Goal: Find specific page/section: Find specific page/section

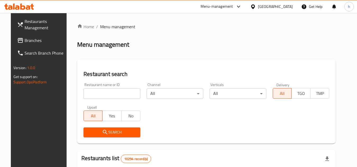
click at [258, 5] on div at bounding box center [254, 7] width 8 height 6
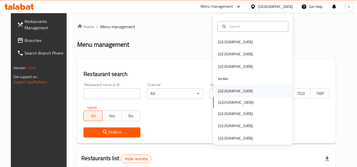
click at [227, 89] on div "Kuwait" at bounding box center [235, 91] width 43 height 12
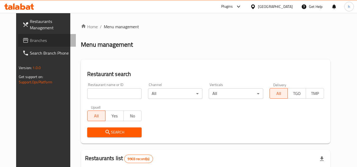
click at [22, 41] on icon at bounding box center [25, 40] width 6 height 6
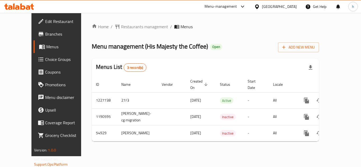
click at [289, 10] on div "[GEOGRAPHIC_DATA]" at bounding box center [275, 6] width 51 height 13
click at [262, 5] on div at bounding box center [258, 7] width 8 height 6
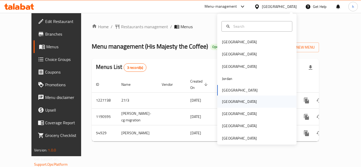
click at [228, 102] on div "[GEOGRAPHIC_DATA]" at bounding box center [239, 102] width 35 height 6
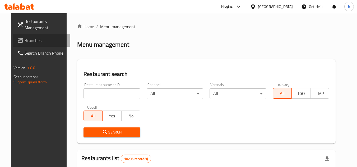
click at [25, 38] on span "Branches" at bounding box center [46, 40] width 42 height 6
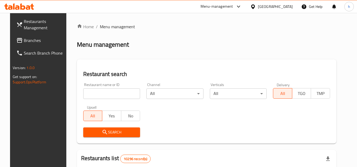
drag, startPoint x: 22, startPoint y: 33, endPoint x: 21, endPoint y: 38, distance: 4.9
click at [22, 33] on link "Restaurants Management" at bounding box center [41, 24] width 58 height 19
click at [24, 41] on span "Branches" at bounding box center [45, 40] width 42 height 6
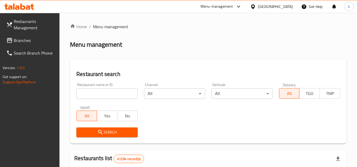
click at [15, 40] on span "Branches" at bounding box center [35, 40] width 42 height 6
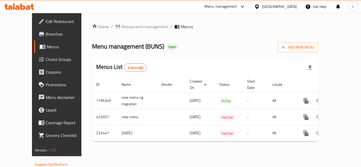
click at [230, 4] on div "Menu-management" at bounding box center [221, 6] width 33 height 6
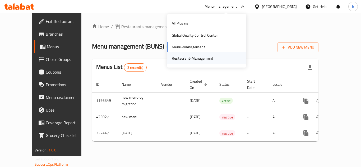
click at [192, 57] on div "Restaurant-Management" at bounding box center [193, 59] width 42 height 6
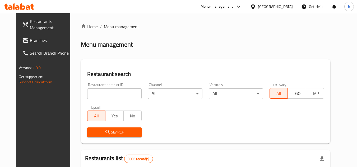
click at [31, 40] on span "Branches" at bounding box center [51, 40] width 42 height 6
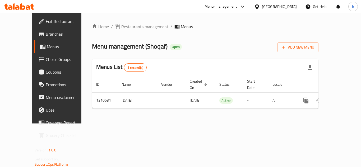
click at [235, 6] on div "Menu-management" at bounding box center [221, 6] width 33 height 6
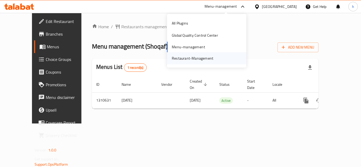
click at [205, 60] on div "Restaurant-Management" at bounding box center [193, 59] width 42 height 6
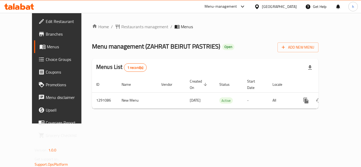
click at [240, 6] on div at bounding box center [242, 7] width 7 height 2
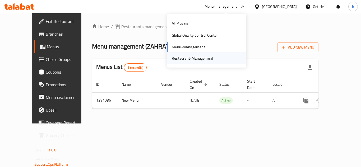
click at [204, 57] on div "Restaurant-Management" at bounding box center [193, 59] width 42 height 6
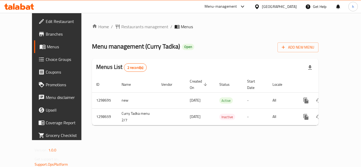
click at [244, 5] on icon at bounding box center [243, 6] width 6 height 6
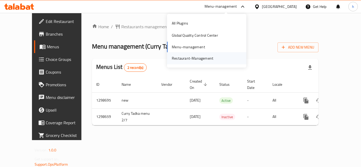
click at [200, 58] on div "Restaurant-Management" at bounding box center [193, 59] width 42 height 6
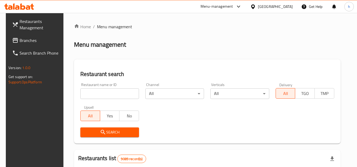
click at [44, 42] on span "Branches" at bounding box center [41, 40] width 42 height 6
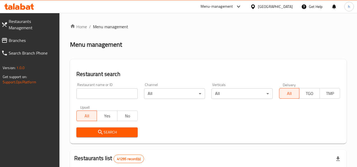
click at [40, 37] on span "Branches" at bounding box center [32, 40] width 47 height 6
click at [21, 37] on span "Branches" at bounding box center [32, 40] width 47 height 6
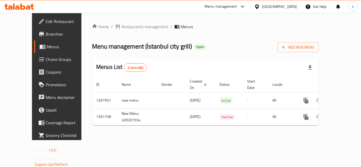
click at [225, 6] on div "Menu-management" at bounding box center [221, 6] width 33 height 6
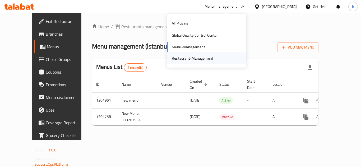
click at [192, 56] on div "Restaurant-Management" at bounding box center [193, 59] width 42 height 6
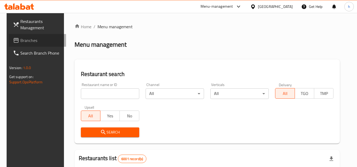
click at [20, 37] on span "Branches" at bounding box center [41, 40] width 42 height 6
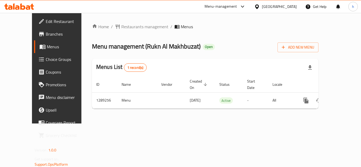
click at [236, 5] on div "Menu-management" at bounding box center [221, 6] width 33 height 6
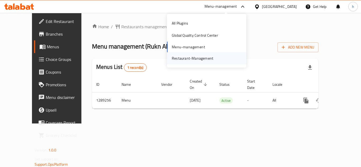
click at [212, 56] on div "Restaurant-Management" at bounding box center [193, 59] width 42 height 6
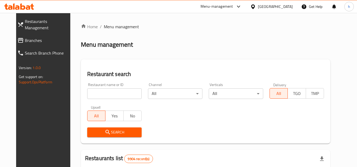
click at [34, 37] on span "Branches" at bounding box center [48, 40] width 47 height 6
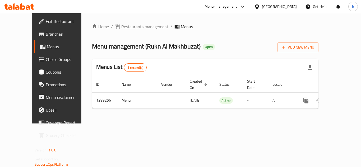
click at [236, 7] on div "Menu-management" at bounding box center [221, 6] width 33 height 6
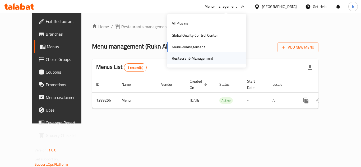
click at [212, 61] on div "Restaurant-Management" at bounding box center [193, 59] width 42 height 6
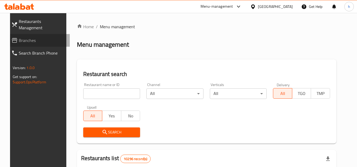
click at [31, 38] on link "Branches" at bounding box center [38, 40] width 63 height 13
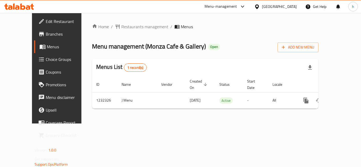
click at [237, 4] on div "Menu-management" at bounding box center [221, 6] width 33 height 6
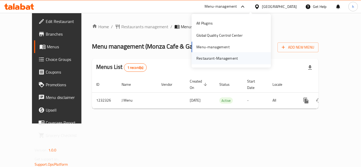
click at [226, 58] on div "Restaurant-Management" at bounding box center [217, 59] width 42 height 6
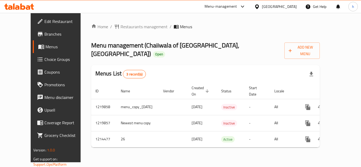
click at [218, 7] on div "Menu-management" at bounding box center [221, 6] width 33 height 6
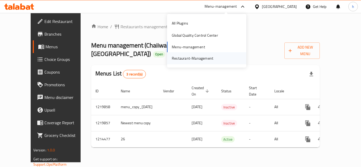
click at [185, 58] on div "Restaurant-Management" at bounding box center [193, 59] width 42 height 6
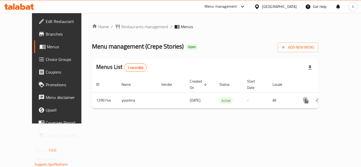
click at [228, 4] on div "Menu-management" at bounding box center [221, 6] width 33 height 6
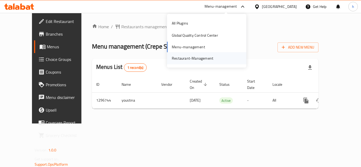
click at [193, 58] on div "Restaurant-Management" at bounding box center [193, 59] width 42 height 6
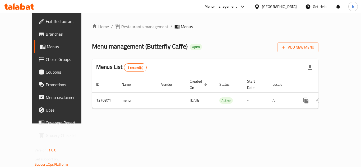
click at [222, 11] on div "Menu-management" at bounding box center [225, 6] width 50 height 13
click at [222, 5] on div "Menu-management" at bounding box center [221, 6] width 33 height 6
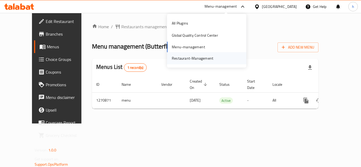
click at [210, 56] on div "Restaurant-Management" at bounding box center [193, 59] width 42 height 6
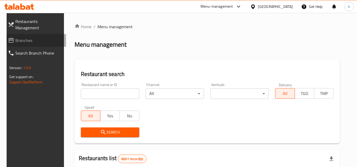
click at [22, 37] on span "Branches" at bounding box center [38, 40] width 47 height 6
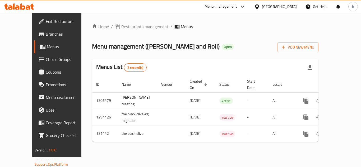
click at [237, 6] on div "Menu-management" at bounding box center [221, 6] width 33 height 6
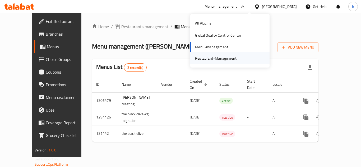
click at [218, 56] on div "Restaurant-Management" at bounding box center [216, 59] width 42 height 6
